Goal: Task Accomplishment & Management: Manage account settings

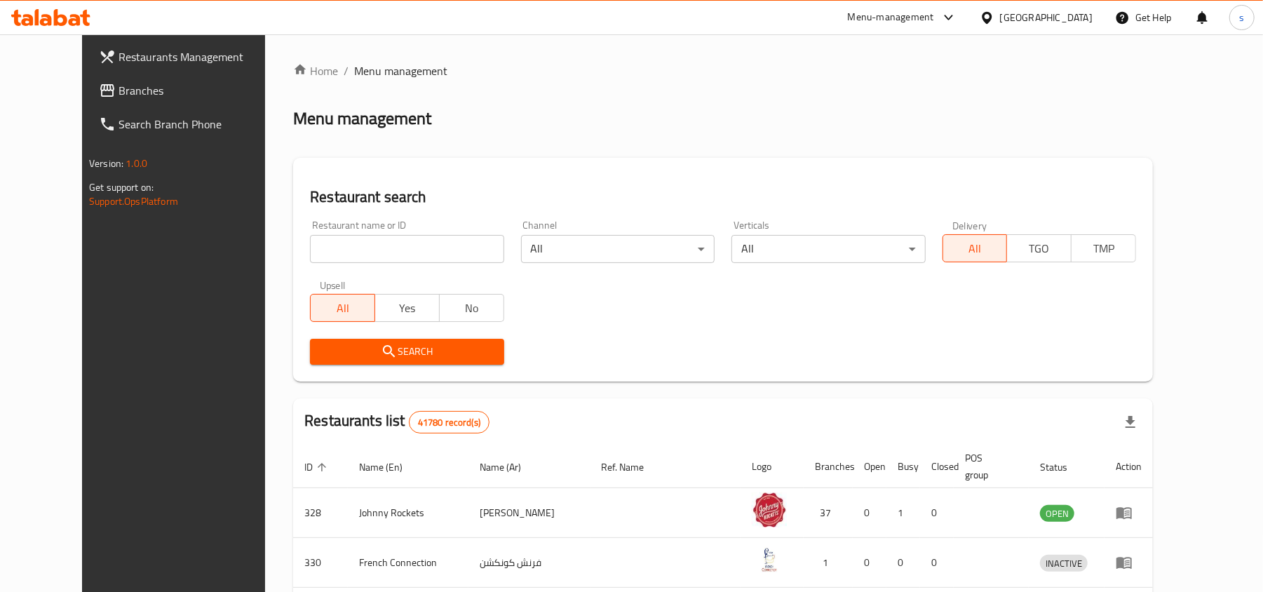
click at [951, 101] on div "Home / Menu management Menu management Restaurant search Restaurant name or ID …" at bounding box center [723, 519] width 860 height 915
click at [1241, 23] on span "s" at bounding box center [1241, 17] width 5 height 15
click at [935, 104] on div "Home / Menu management Menu management Restaurant search Restaurant name or ID …" at bounding box center [723, 519] width 860 height 915
click at [1001, 20] on div "[GEOGRAPHIC_DATA]" at bounding box center [1046, 17] width 93 height 15
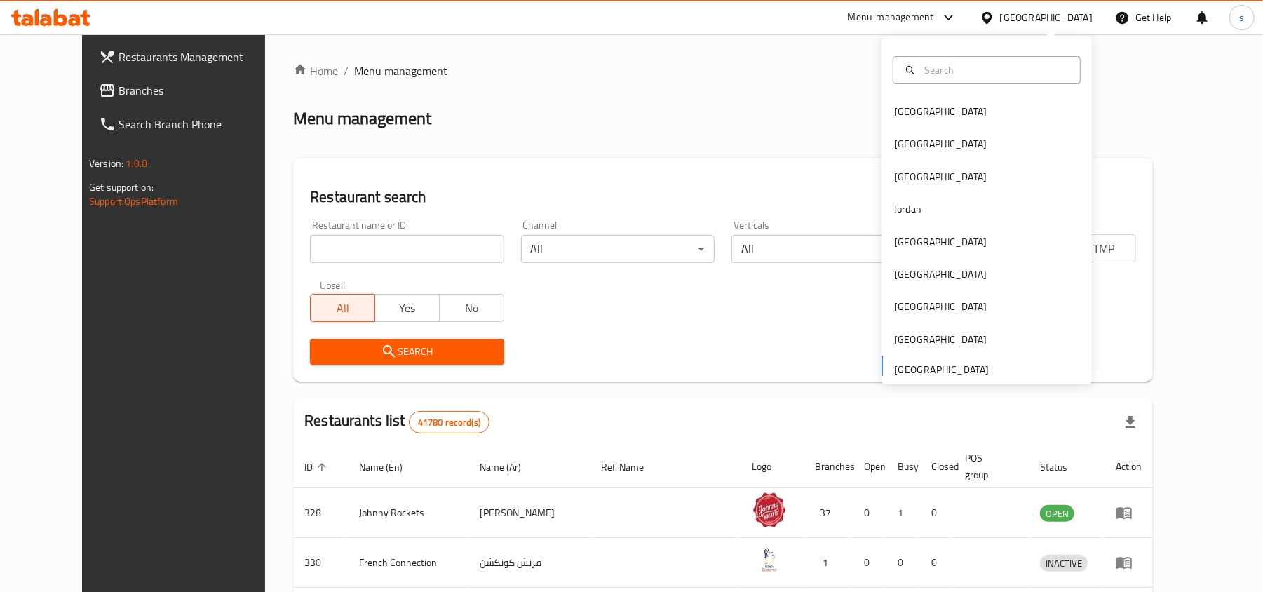
click at [1153, 107] on div "Menu management" at bounding box center [723, 118] width 860 height 22
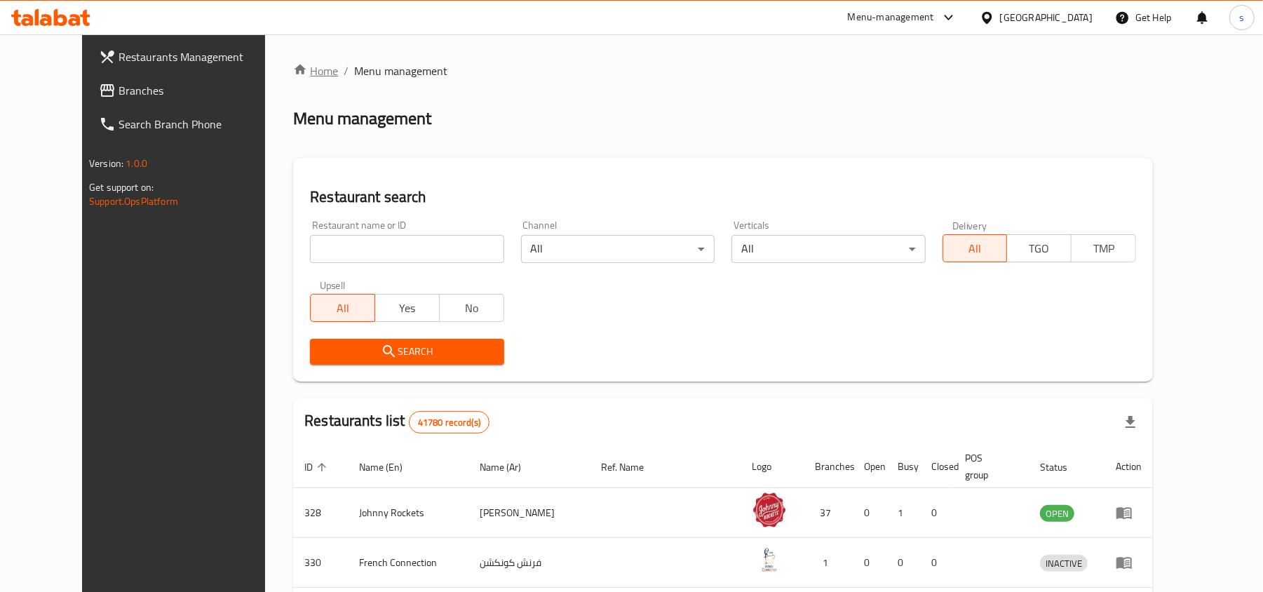
click at [293, 68] on link "Home" at bounding box center [315, 70] width 45 height 17
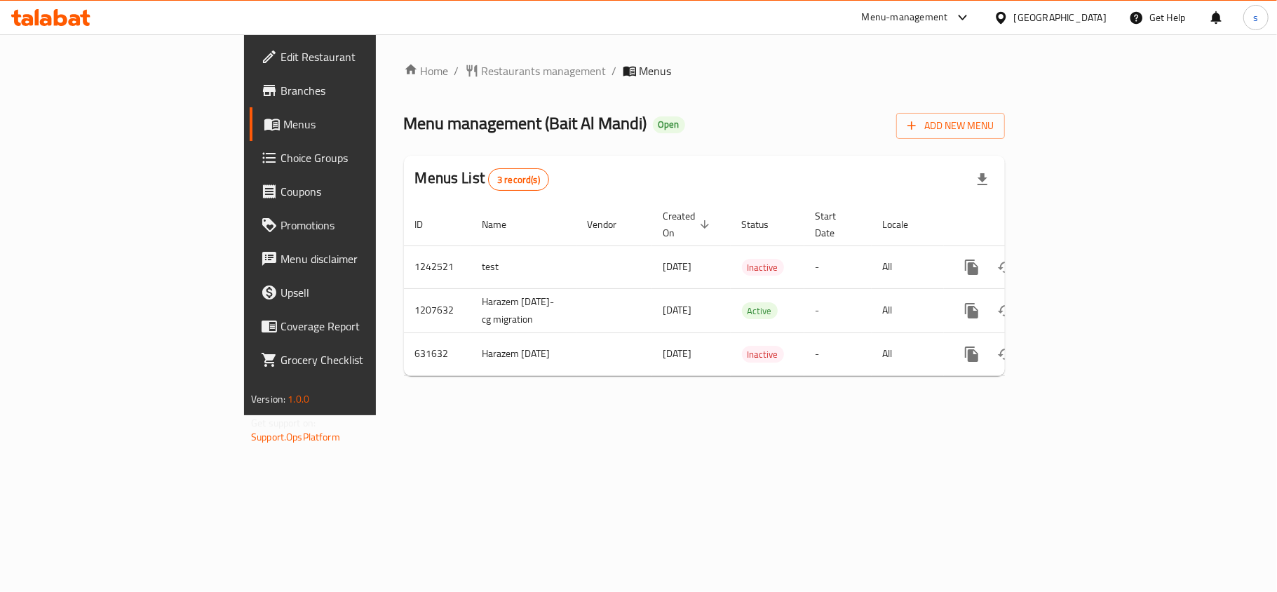
click at [280, 83] on span "Branches" at bounding box center [362, 90] width 165 height 17
